Goal: Task Accomplishment & Management: Manage account settings

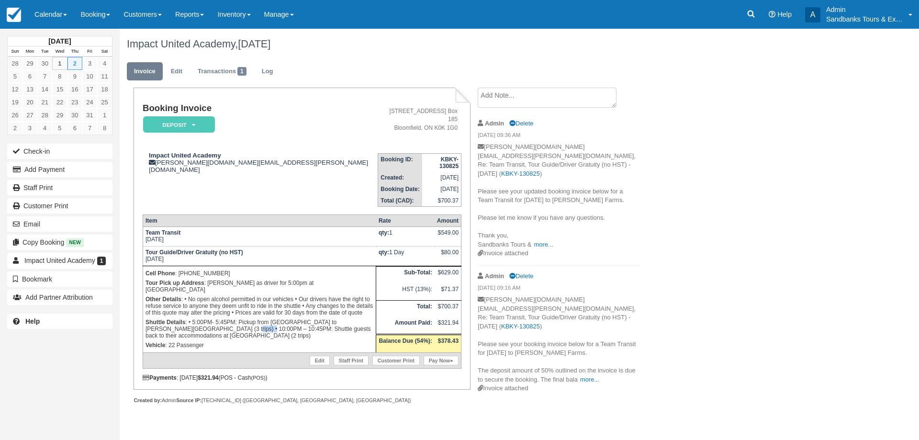
drag, startPoint x: 193, startPoint y: 306, endPoint x: 216, endPoint y: 309, distance: 23.1
click at [216, 317] on p "Shuttle Details : • 5:00PM- 5:45PM: Pickup from Waring House to Little John Far…" at bounding box center [260, 328] width 228 height 23
click at [236, 317] on p "Shuttle Details : • 5:00PM- 5:45PM: Pickup from Waring House to Little John Far…" at bounding box center [260, 328] width 228 height 23
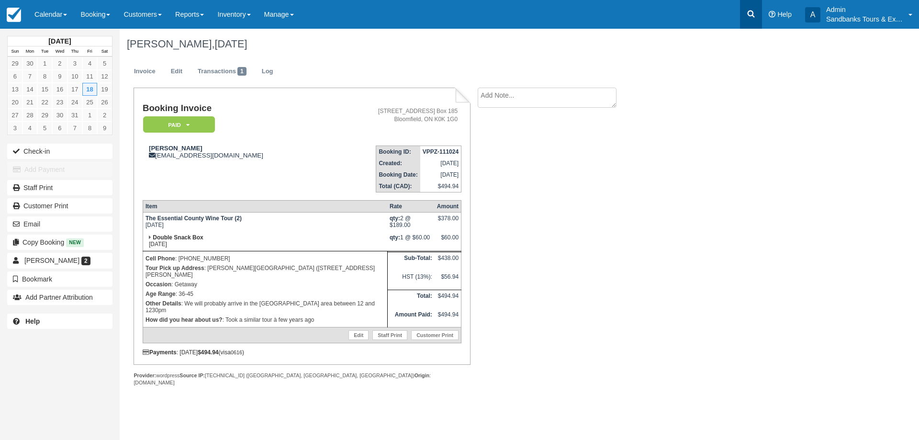
click at [747, 9] on icon at bounding box center [752, 14] width 10 height 10
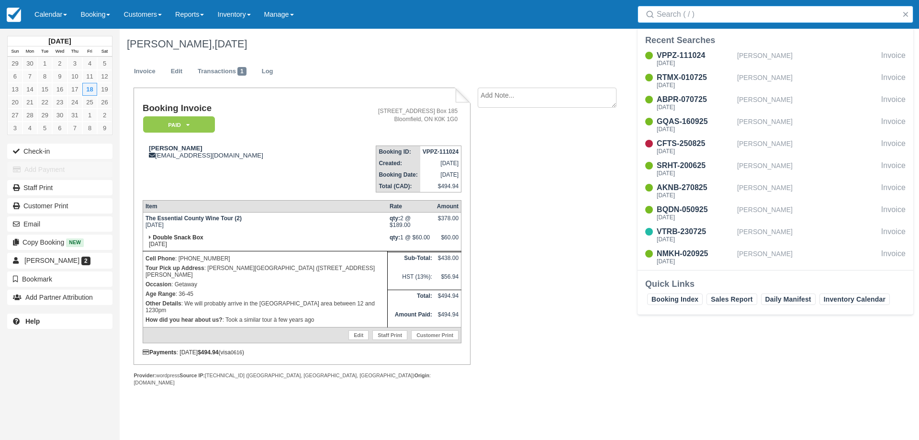
click at [735, 16] on input "Search" at bounding box center [777, 14] width 241 height 17
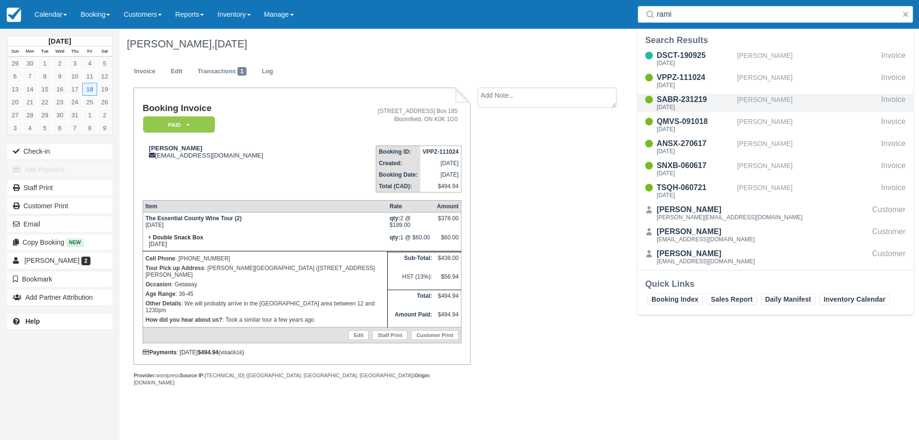
type input "rami"
click at [710, 103] on div "SABR-231219" at bounding box center [695, 99] width 77 height 11
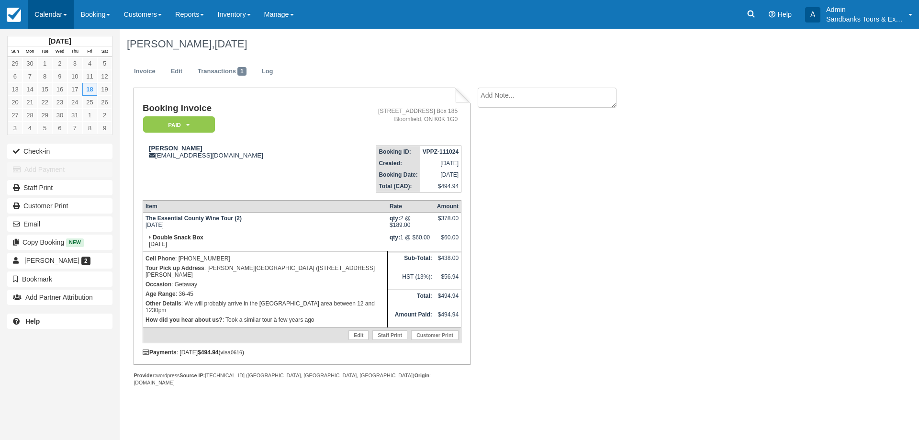
click at [61, 3] on link "Calendar" at bounding box center [51, 14] width 46 height 29
click at [64, 40] on link "Booking" at bounding box center [66, 41] width 76 height 20
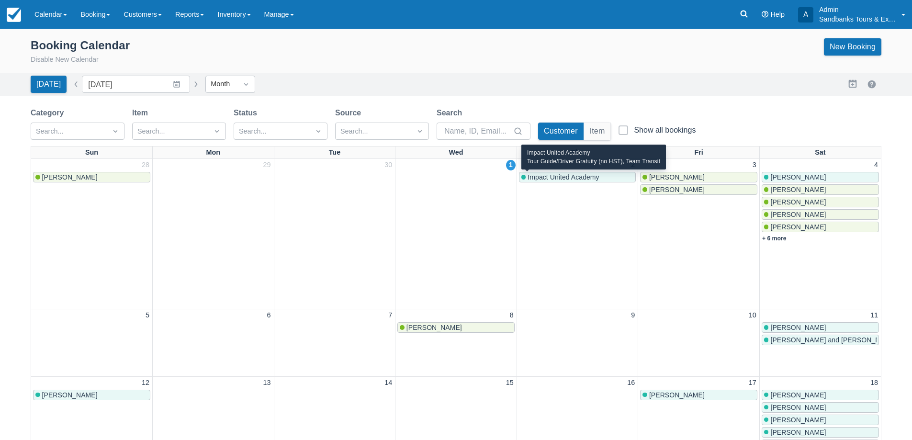
click at [562, 177] on span "Impact United Academy" at bounding box center [563, 177] width 71 height 8
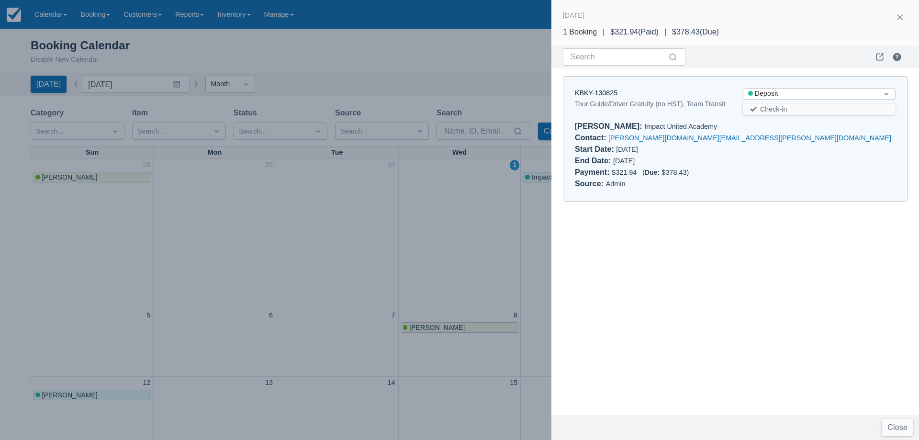
click at [604, 93] on link "KBKY-130825" at bounding box center [596, 93] width 43 height 8
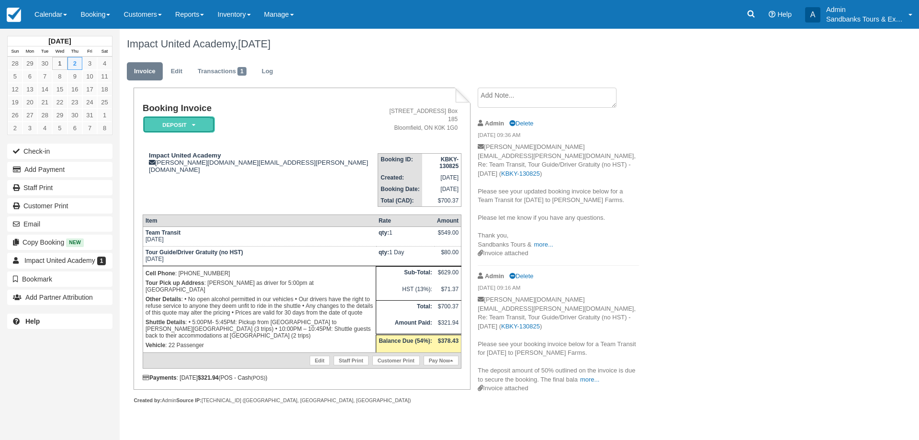
click at [181, 129] on em "Deposit" at bounding box center [179, 124] width 72 height 17
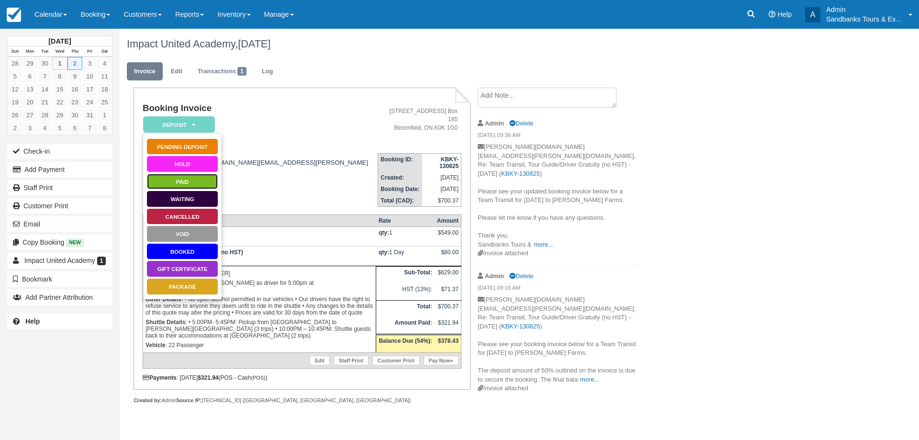
click at [186, 181] on link "Paid" at bounding box center [183, 181] width 72 height 17
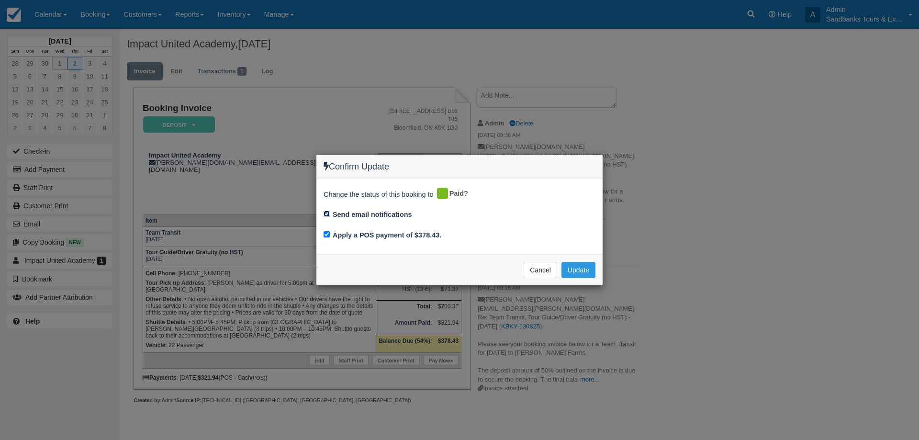
click at [326, 215] on input "Send email notifications" at bounding box center [327, 214] width 6 height 6
checkbox input "false"
click at [327, 236] on input "Apply a POS payment of $378.43." at bounding box center [327, 234] width 6 height 6
checkbox input "false"
click at [540, 278] on button "Cancel" at bounding box center [541, 270] width 34 height 16
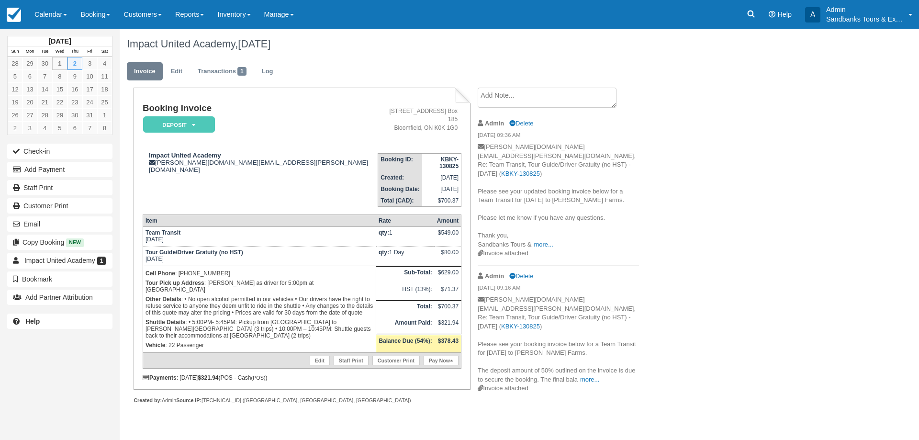
click at [190, 68] on ul "Invoice Edit Transactions 1 Log" at bounding box center [464, 73] width 675 height 29
click at [183, 68] on link "Edit" at bounding box center [177, 71] width 26 height 19
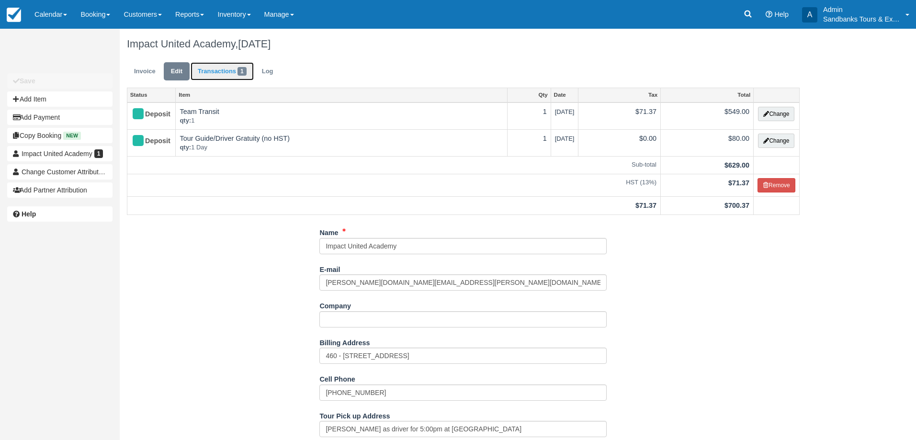
click at [212, 70] on link "Transactions 1" at bounding box center [222, 71] width 63 height 19
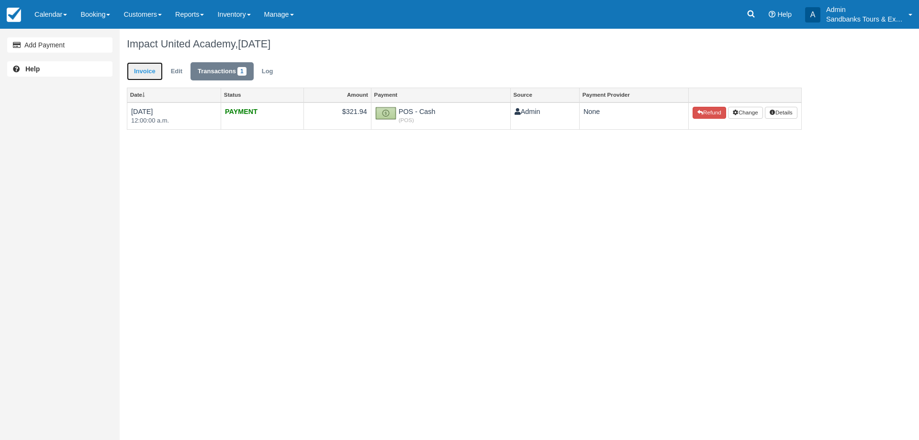
click at [148, 70] on link "Invoice" at bounding box center [145, 71] width 36 height 19
